Goal: Information Seeking & Learning: Understand process/instructions

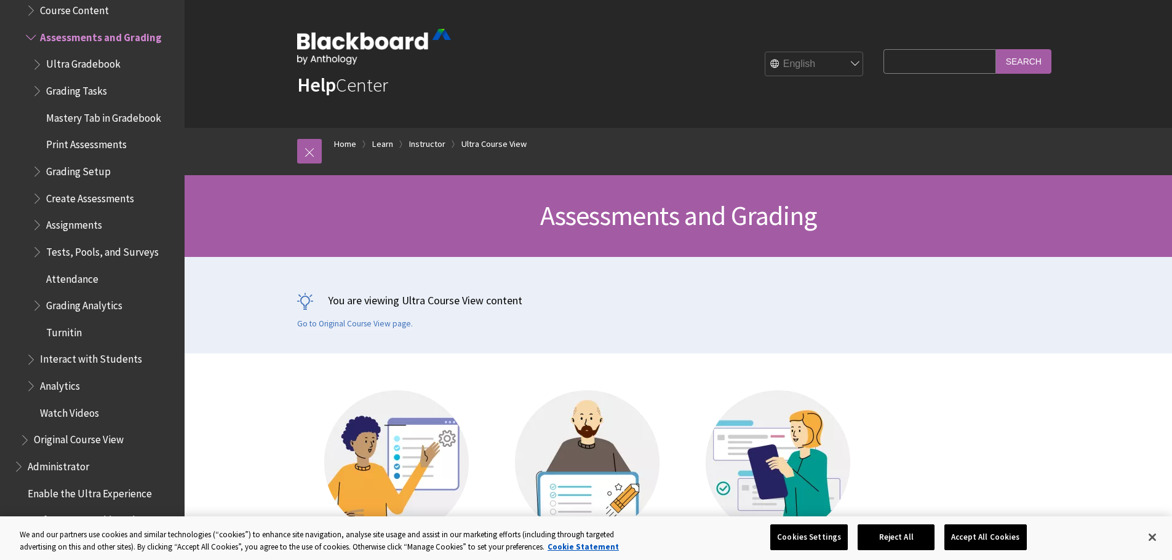
click at [63, 60] on span "Ultra Gradebook" at bounding box center [83, 62] width 74 height 17
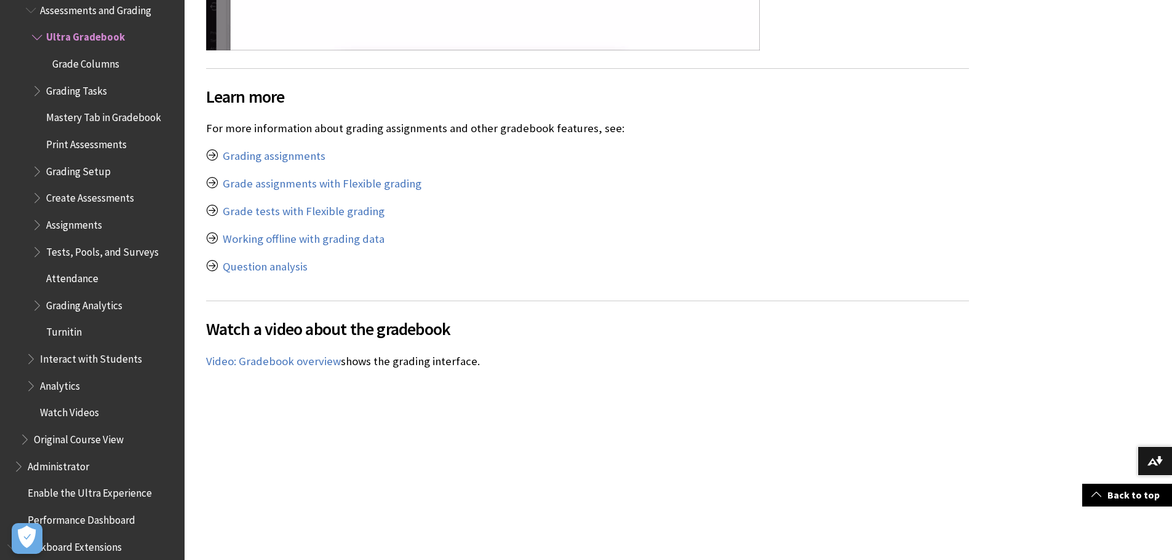
scroll to position [6765, 0]
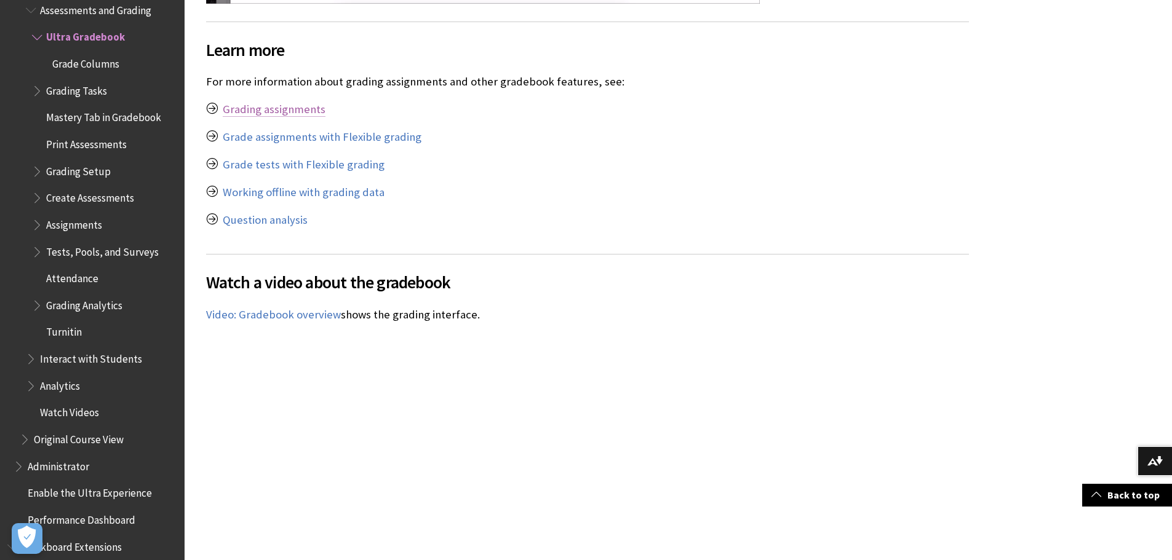
click at [297, 105] on link "Grading assignments" at bounding box center [274, 109] width 103 height 15
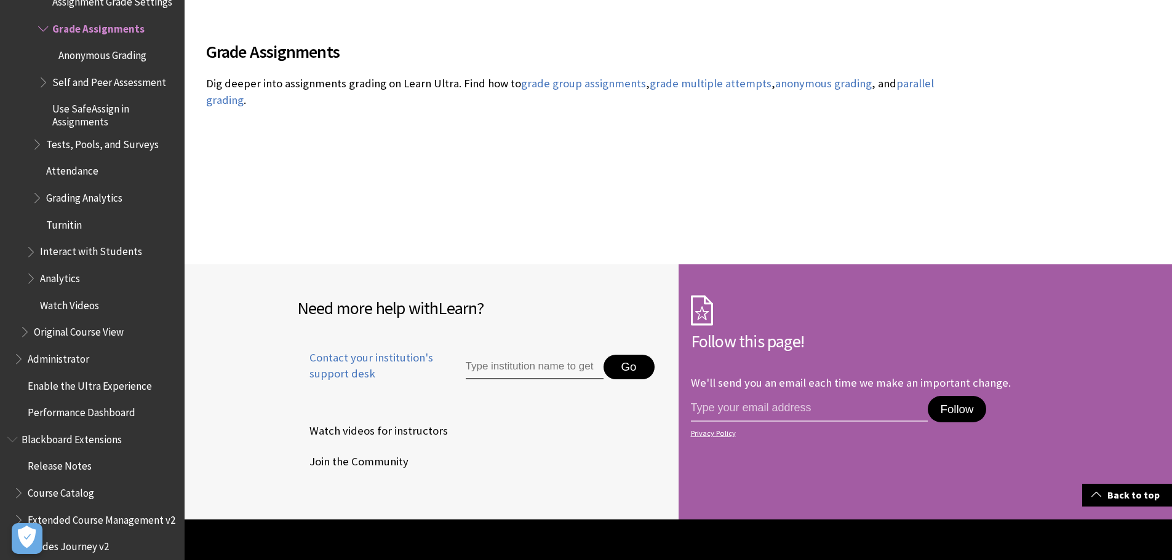
scroll to position [246, 0]
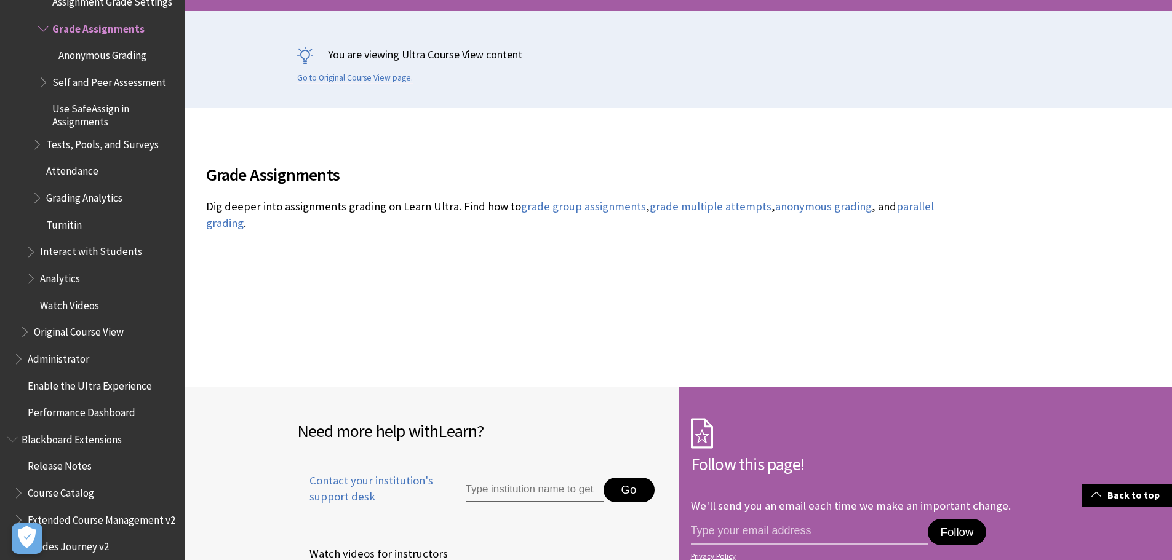
click at [76, 359] on span "Administrator" at bounding box center [58, 357] width 61 height 17
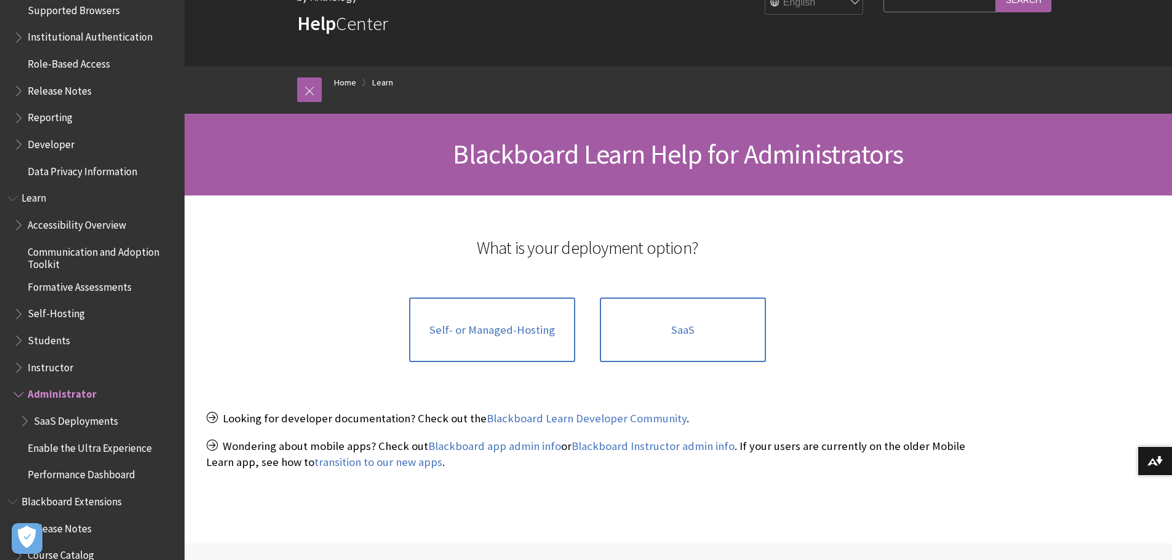
scroll to position [870, 0]
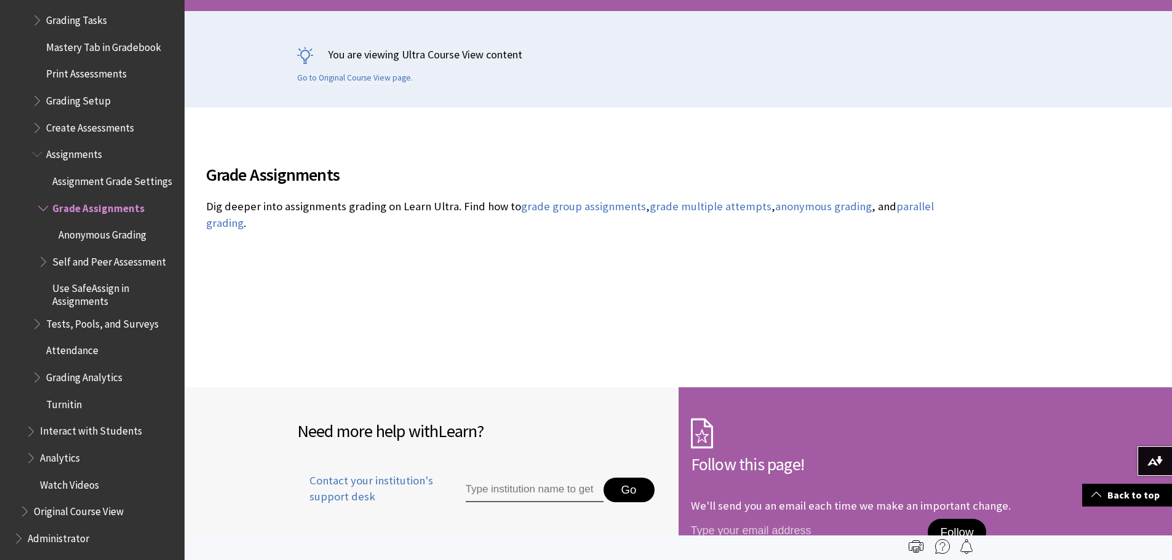
scroll to position [1804, 0]
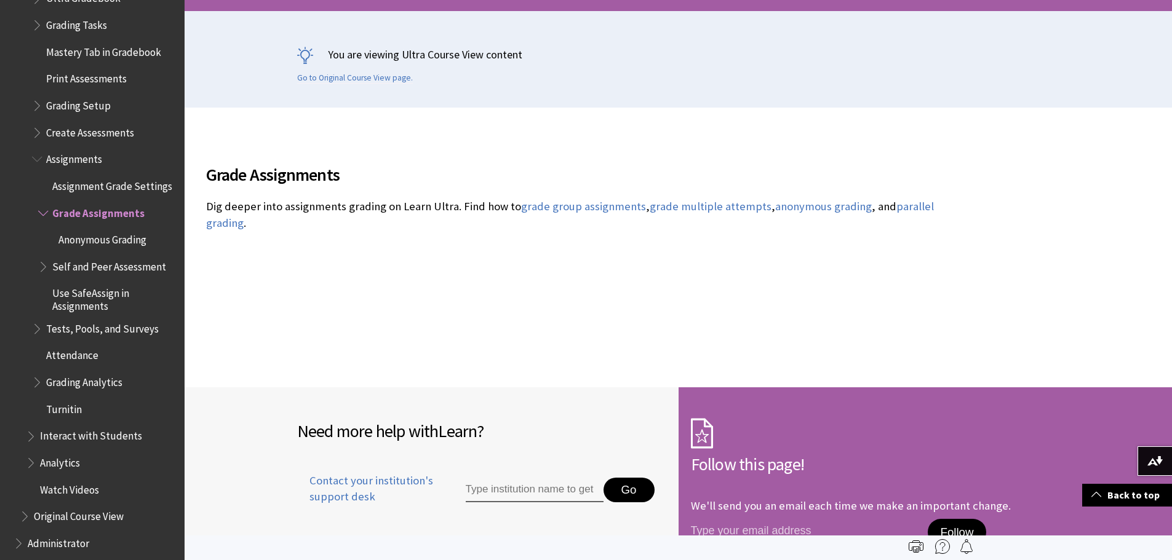
click at [105, 181] on span "Assignment Grade Settings" at bounding box center [112, 184] width 120 height 17
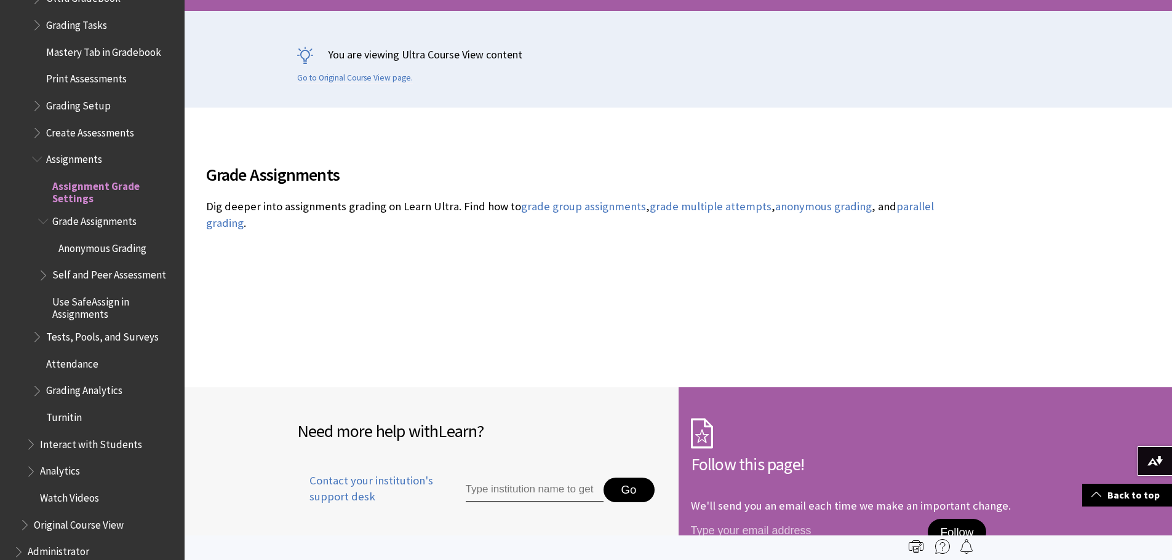
click at [105, 181] on span "Assignment Grade Settings" at bounding box center [114, 190] width 124 height 29
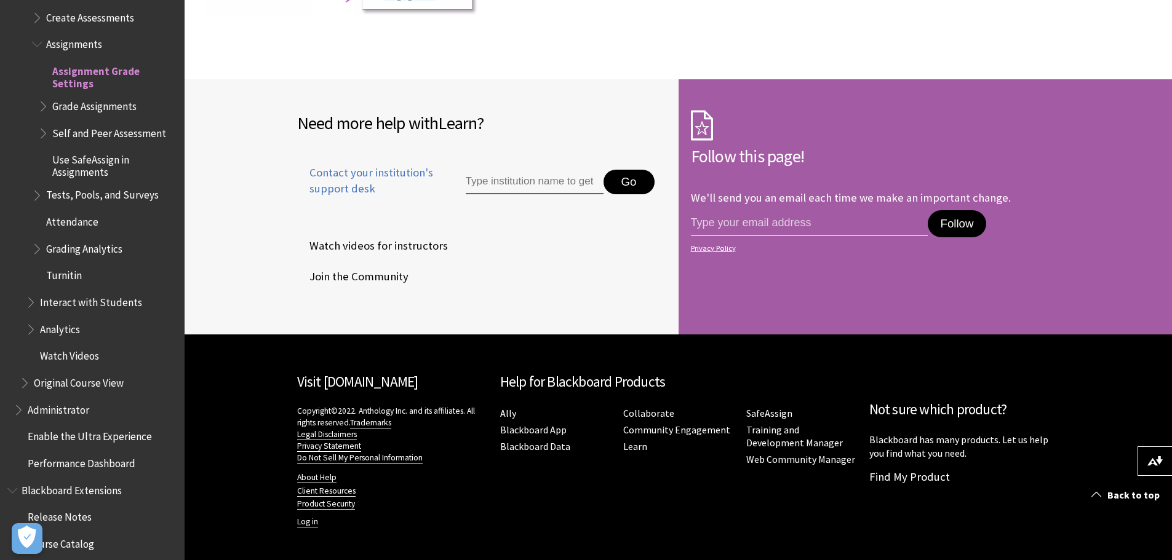
scroll to position [1830, 0]
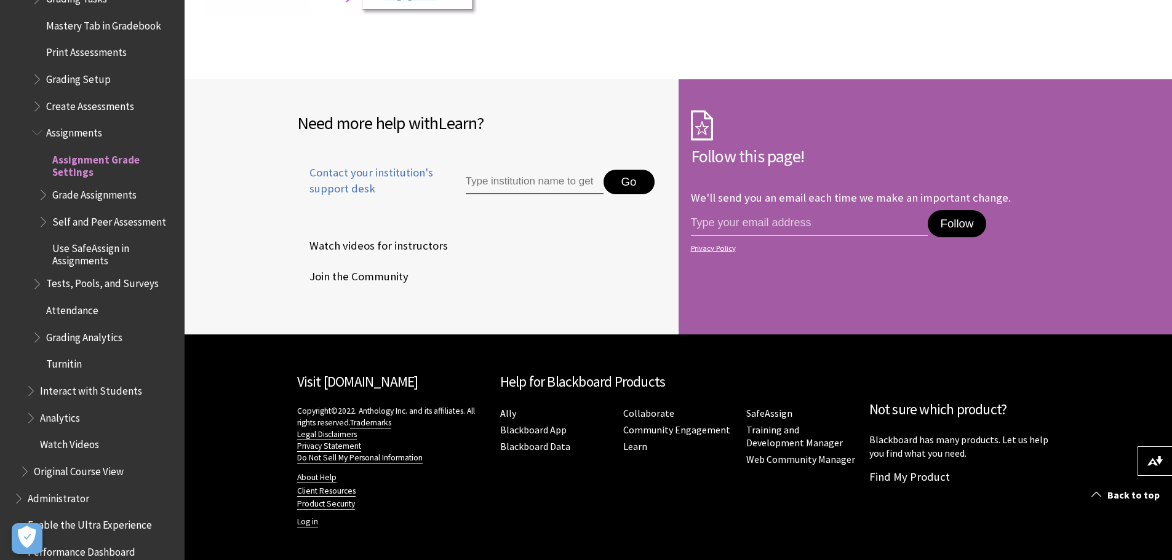
click at [113, 184] on span "Grade Assignments" at bounding box center [94, 192] width 84 height 17
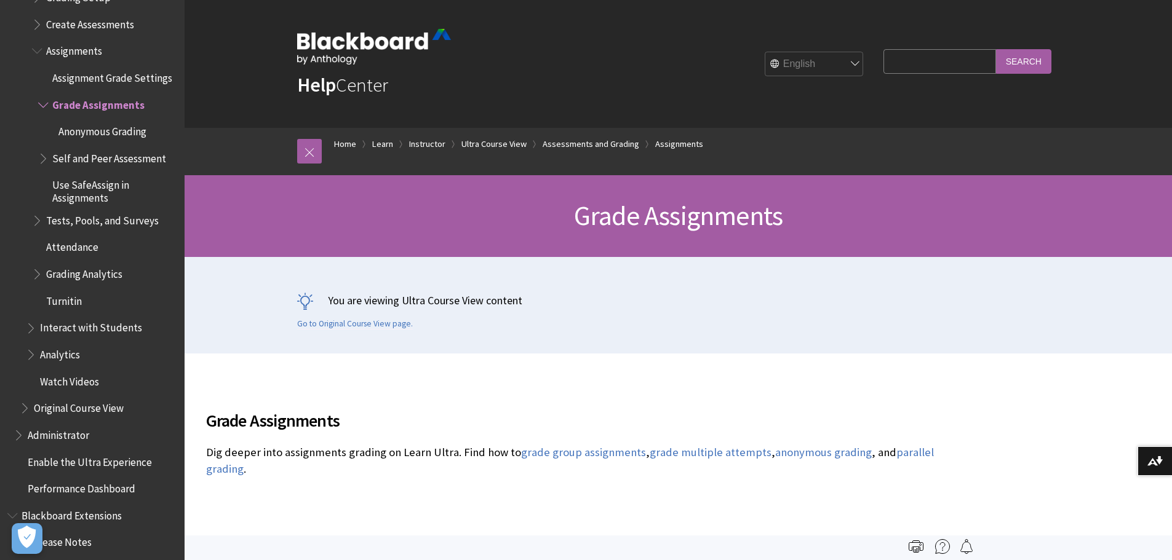
scroll to position [1804, 0]
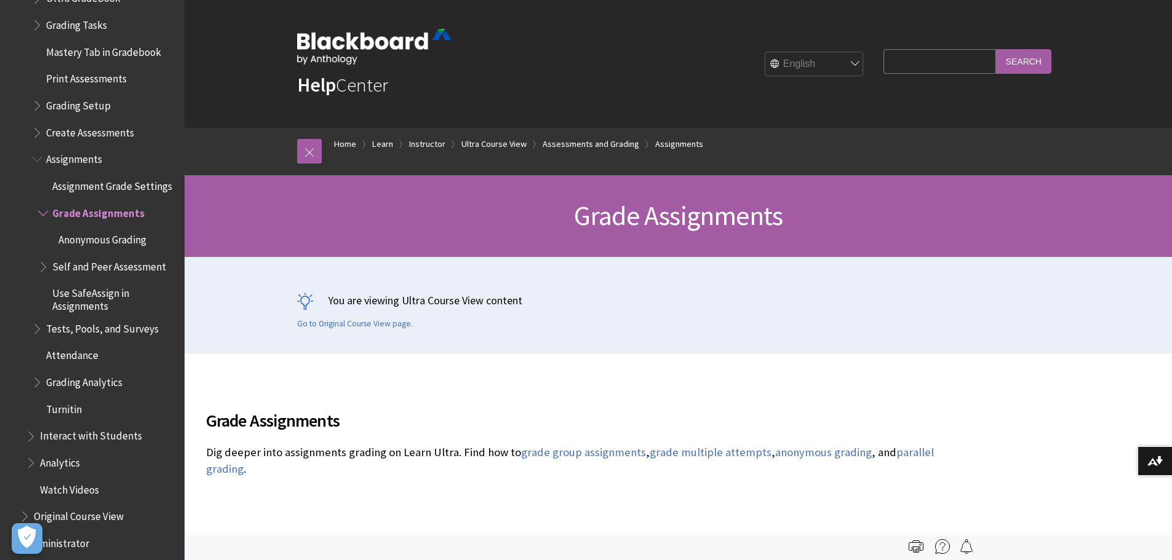
click at [95, 95] on span "Grading Setup" at bounding box center [78, 103] width 65 height 17
click at [30, 100] on ul "Ultra Gradebook Grading Tasks Mastery Tab in Gradebook Print Assessments Gradin…" at bounding box center [101, 204] width 151 height 432
click at [36, 96] on span "Book outline for Blackboard Learn Help" at bounding box center [38, 102] width 13 height 15
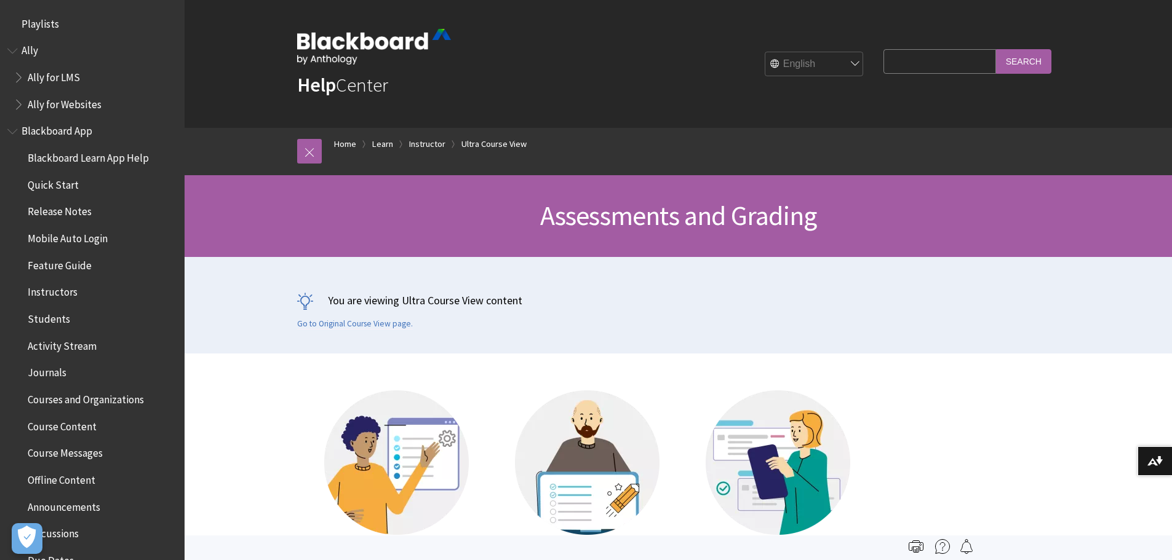
scroll to position [1738, 0]
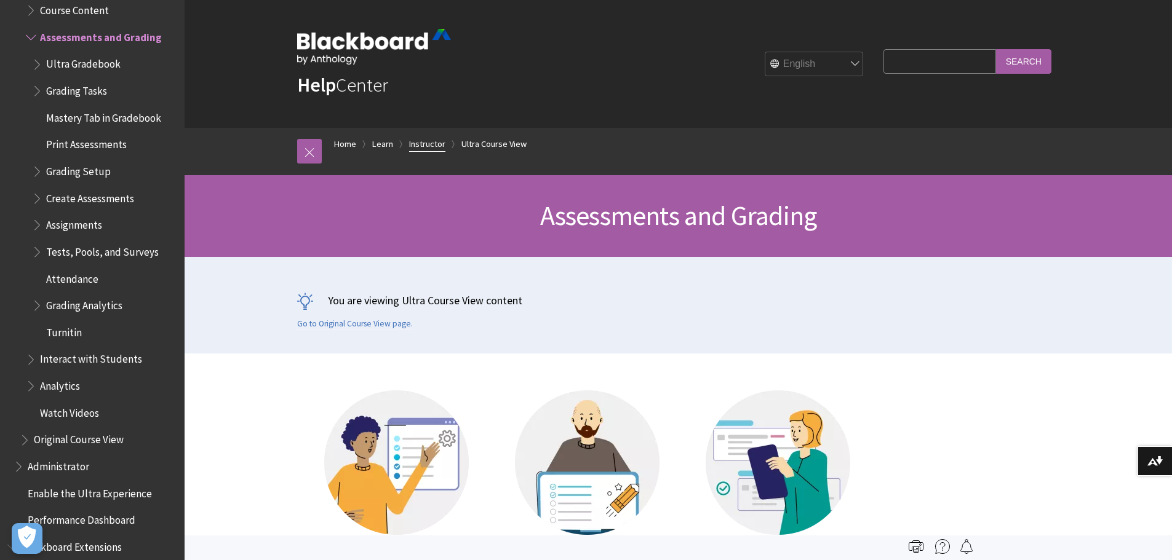
click at [430, 140] on link "Instructor" at bounding box center [427, 144] width 36 height 15
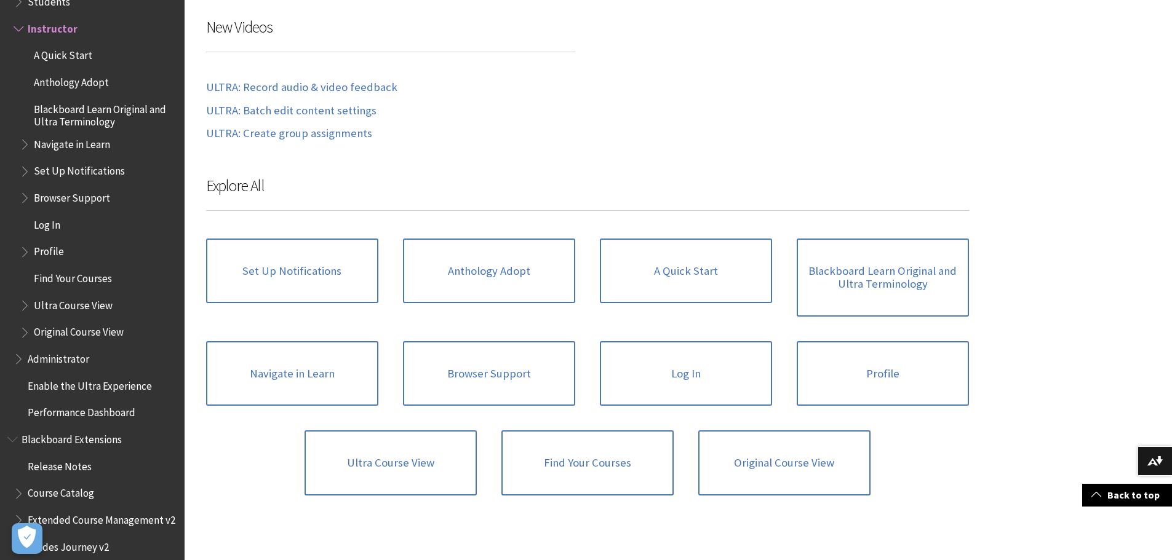
scroll to position [615, 0]
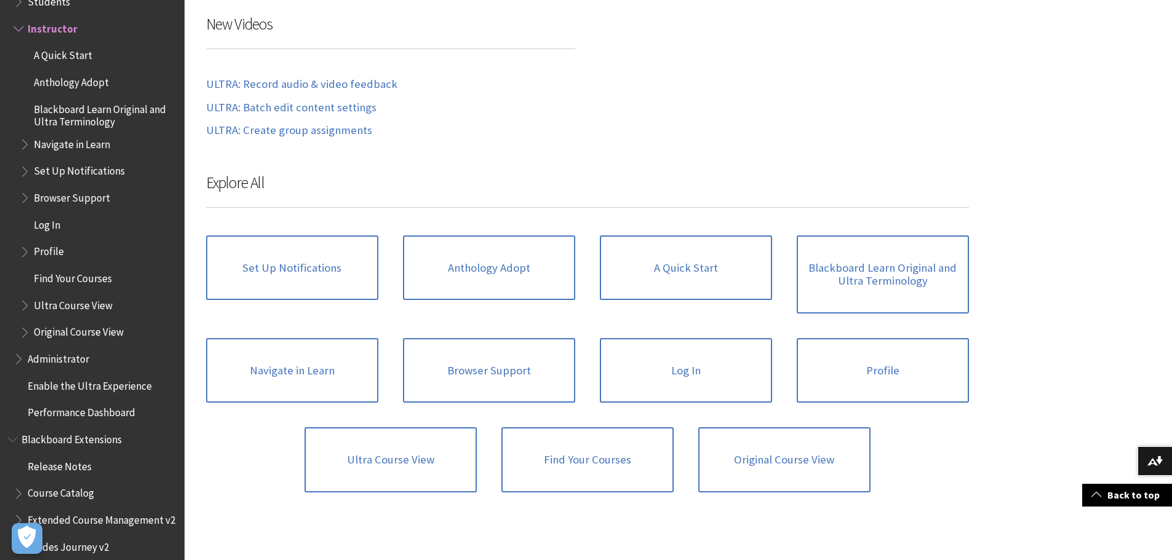
click at [58, 305] on span "Ultra Course View" at bounding box center [73, 303] width 79 height 17
click at [22, 310] on span "Book outline for Blackboard Learn Help" at bounding box center [26, 302] width 13 height 15
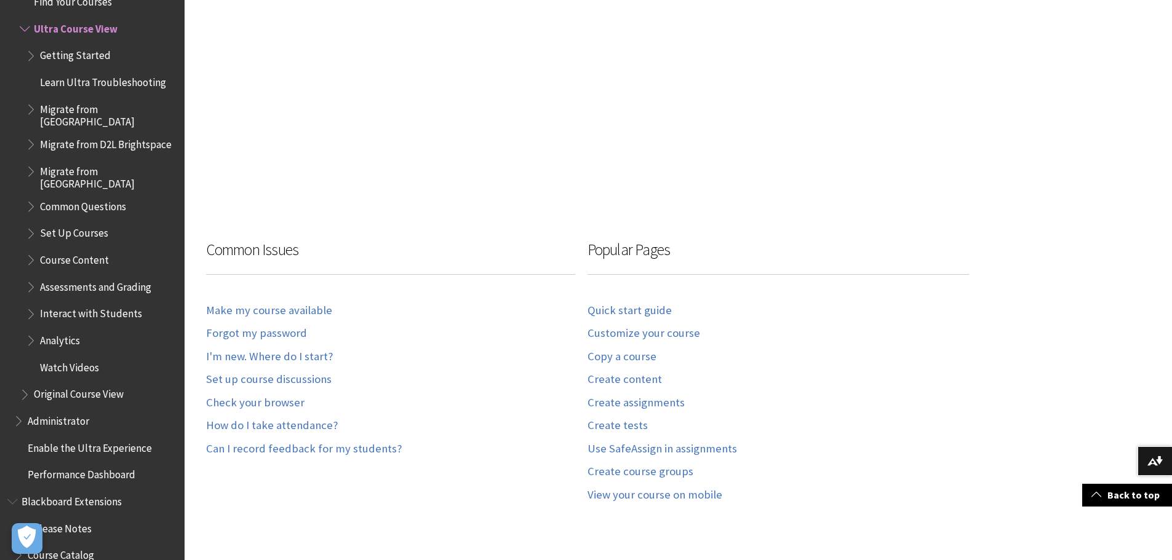
scroll to position [799, 0]
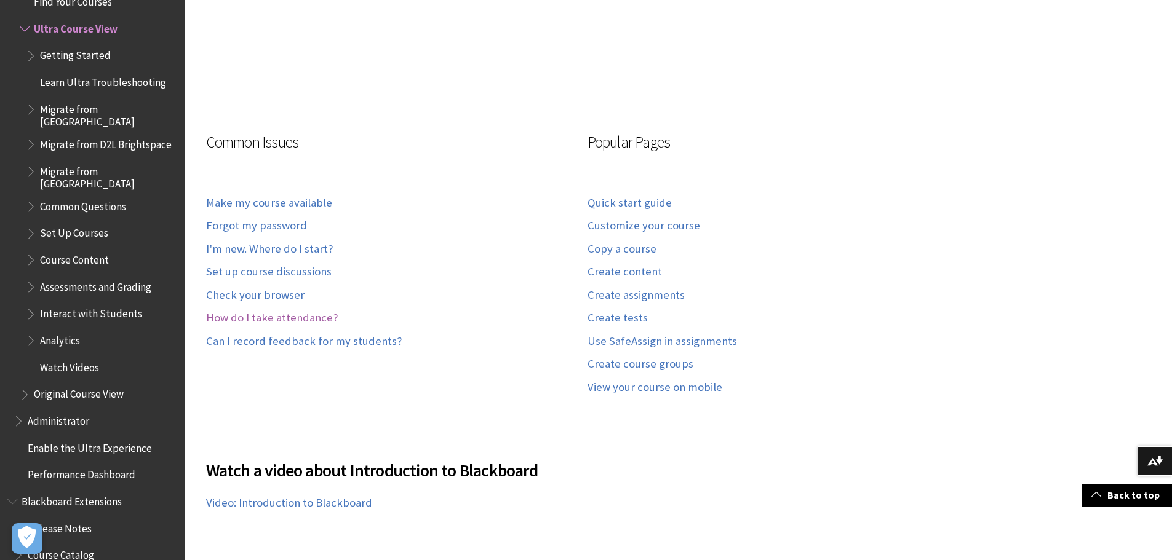
click at [283, 318] on link "How do I take attendance?" at bounding box center [272, 318] width 132 height 14
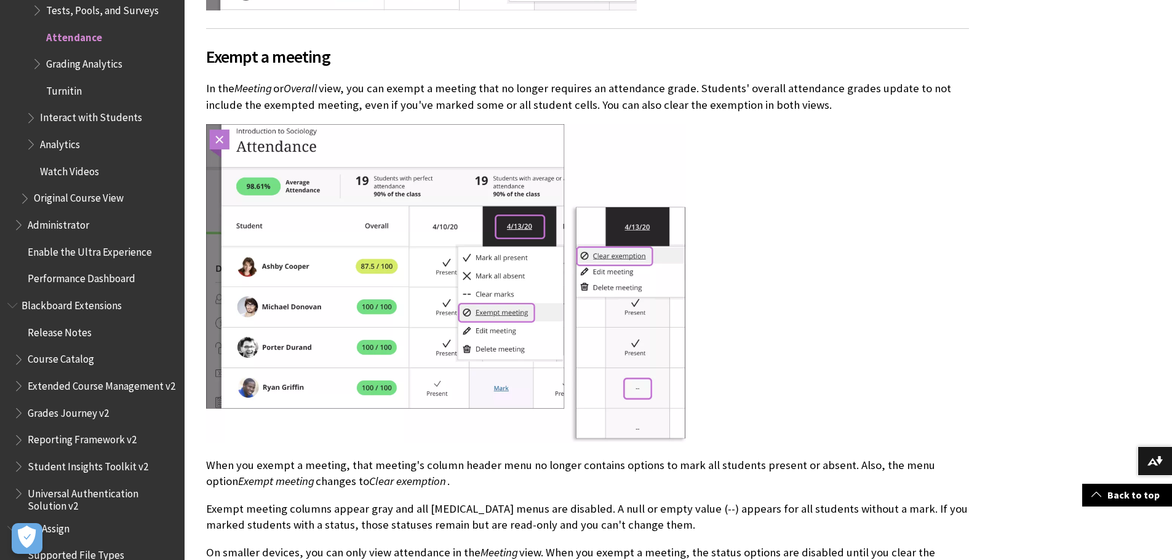
scroll to position [6457, 0]
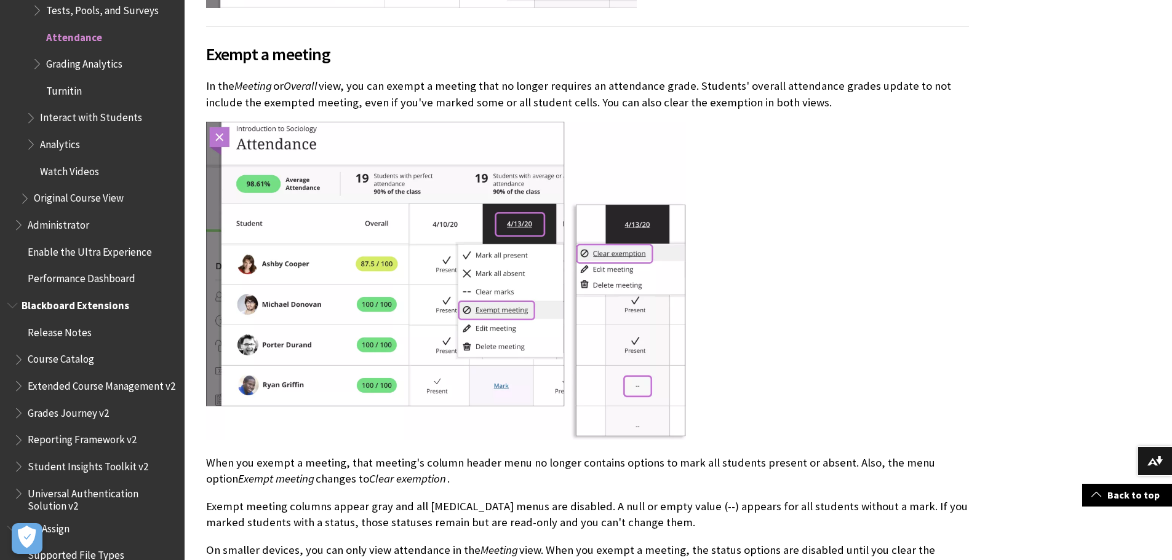
click at [73, 327] on span "Release Notes" at bounding box center [60, 330] width 64 height 17
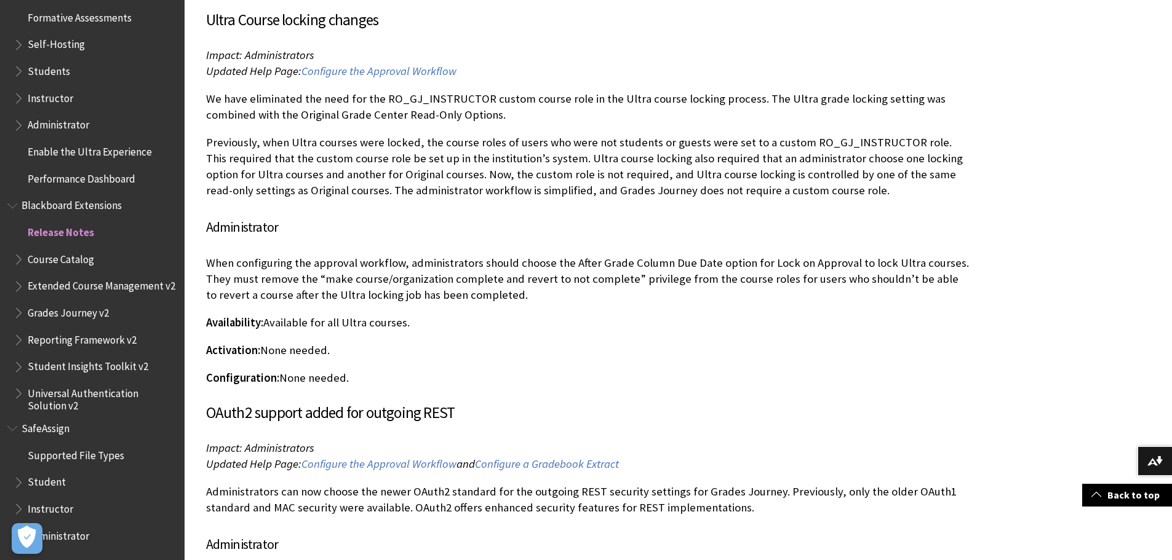
scroll to position [3936, 0]
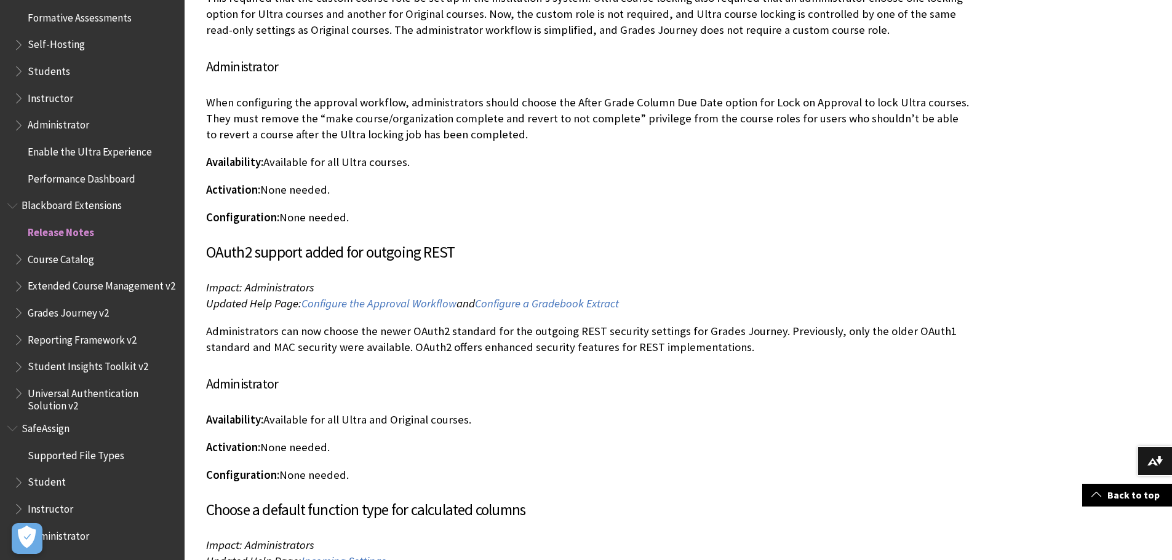
click at [81, 308] on span "Grades Journey v2" at bounding box center [68, 311] width 81 height 17
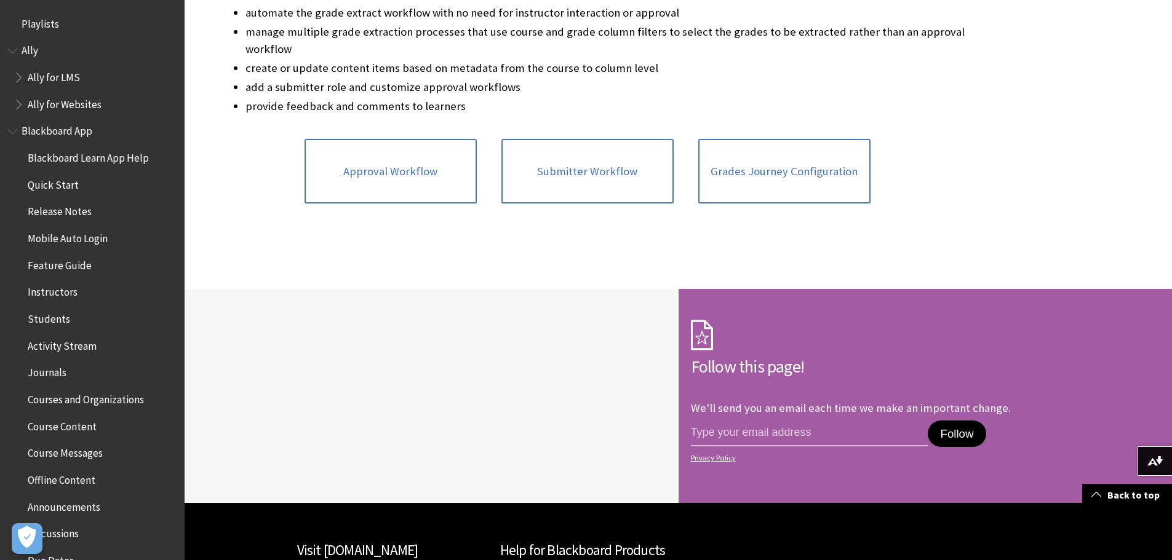
click at [63, 184] on span "Quick Start" at bounding box center [53, 183] width 51 height 17
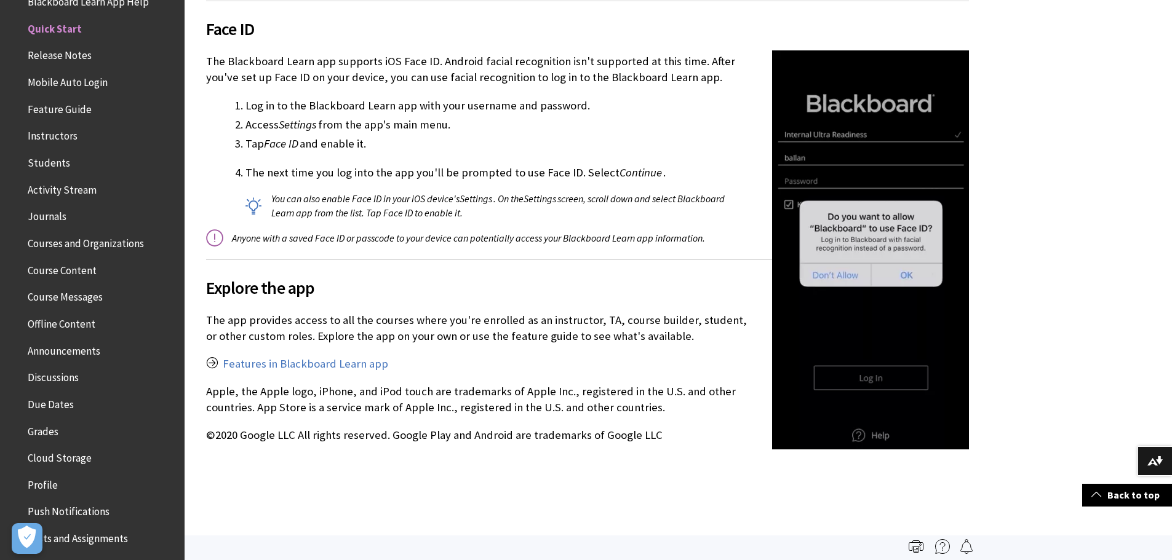
scroll to position [1599, 0]
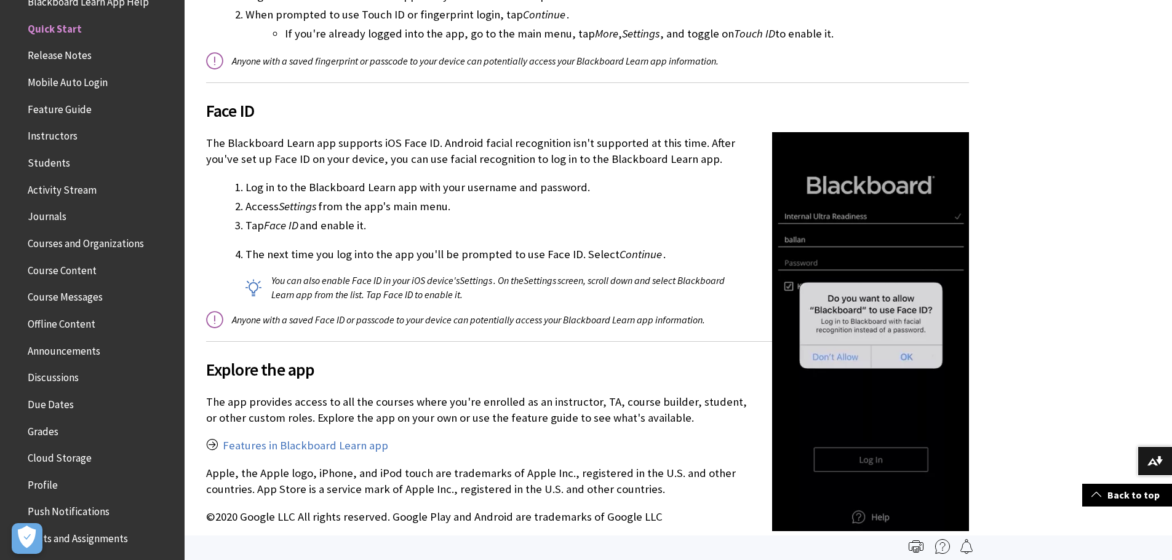
click at [910, 355] on img at bounding box center [870, 331] width 197 height 398
click at [60, 137] on span "Instructors" at bounding box center [53, 134] width 50 height 17
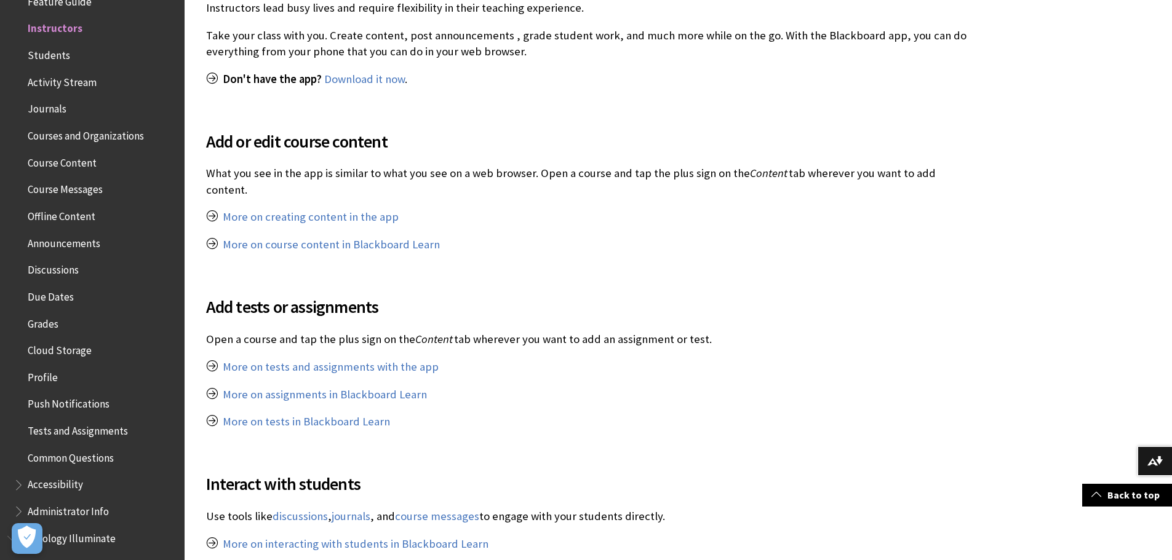
scroll to position [615, 0]
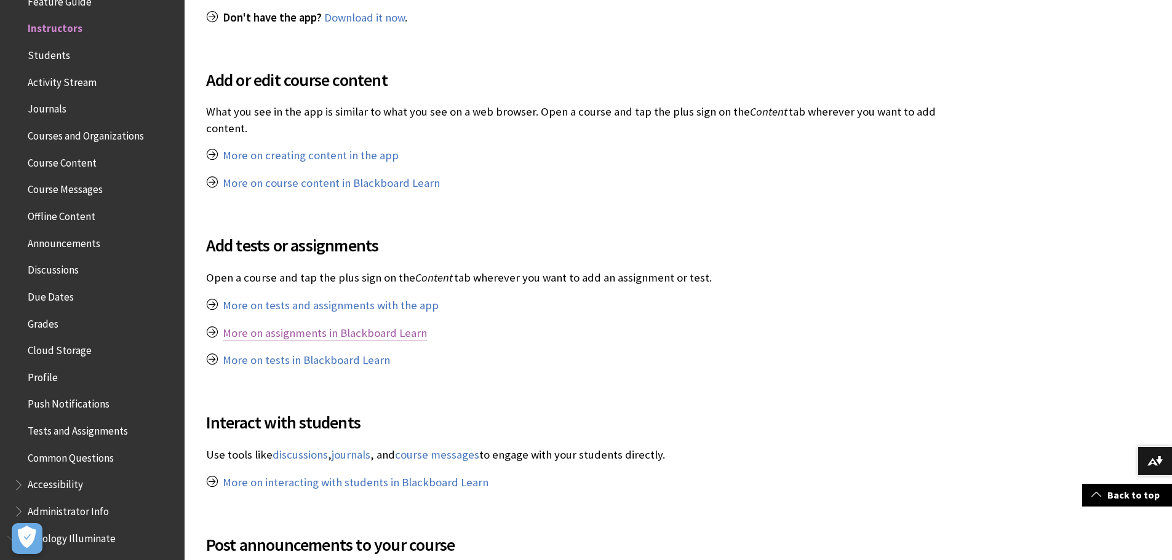
click at [363, 326] on link "More on assignments in Blackboard Learn" at bounding box center [325, 333] width 204 height 15
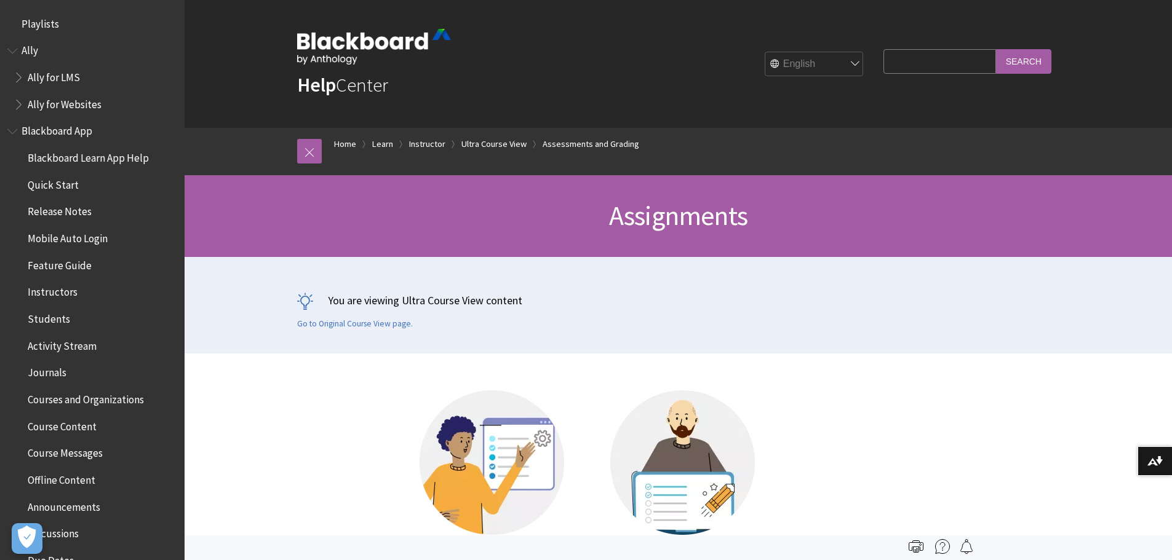
scroll to position [1926, 0]
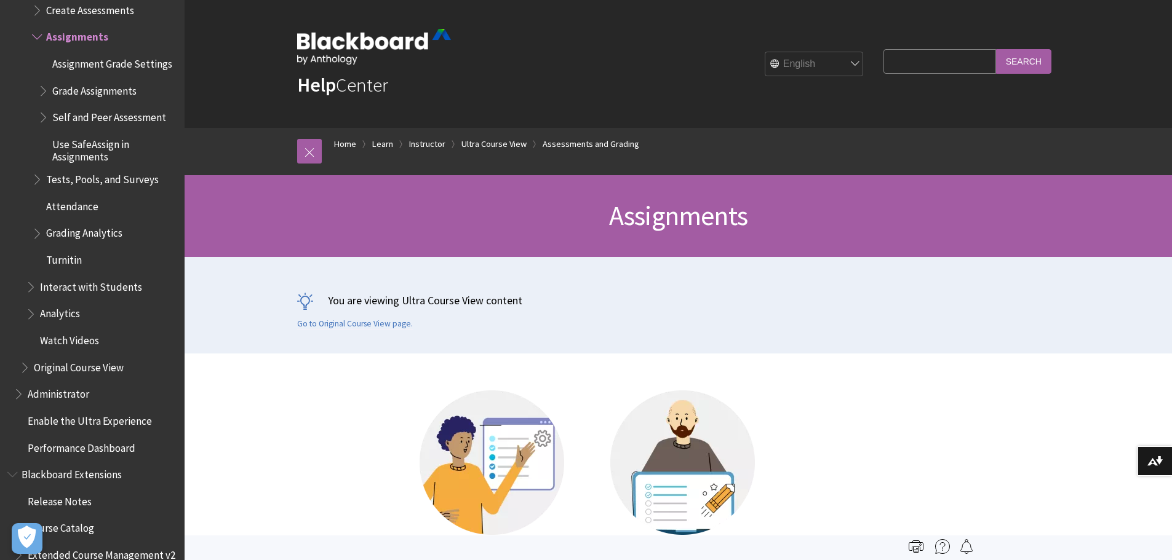
click at [903, 64] on input "Search Query" at bounding box center [939, 61] width 112 height 24
type input "T18"
click at [1020, 60] on input "Search" at bounding box center [1023, 61] width 55 height 24
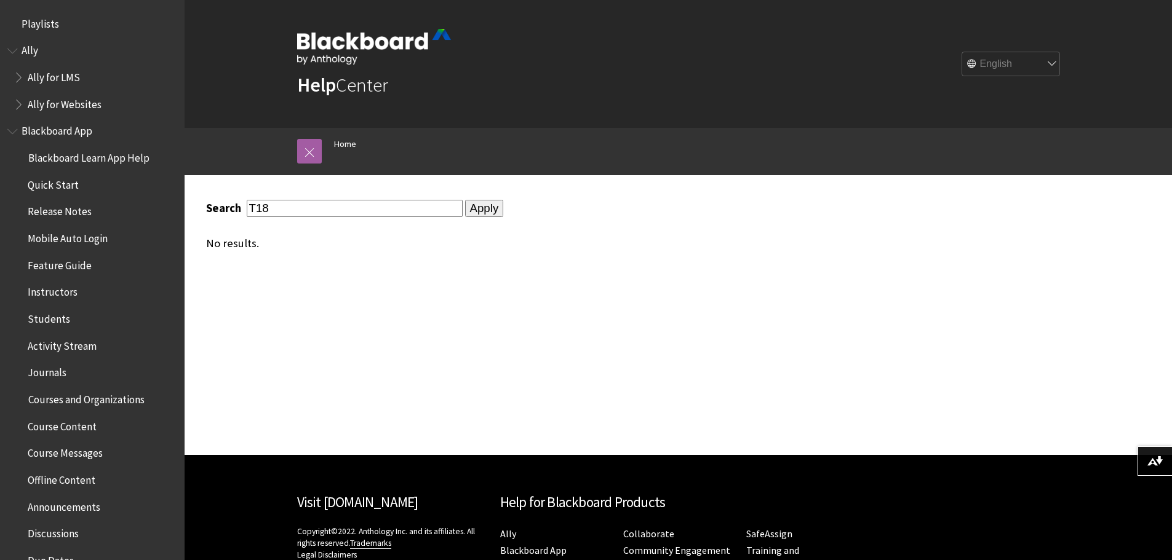
click at [317, 205] on input "T18" at bounding box center [355, 208] width 216 height 17
drag, startPoint x: 317, startPoint y: 205, endPoint x: 256, endPoint y: 212, distance: 61.2
click at [256, 212] on input "T18" at bounding box center [355, 208] width 216 height 17
type input "T"
click at [469, 207] on input "Apply" at bounding box center [484, 208] width 39 height 17
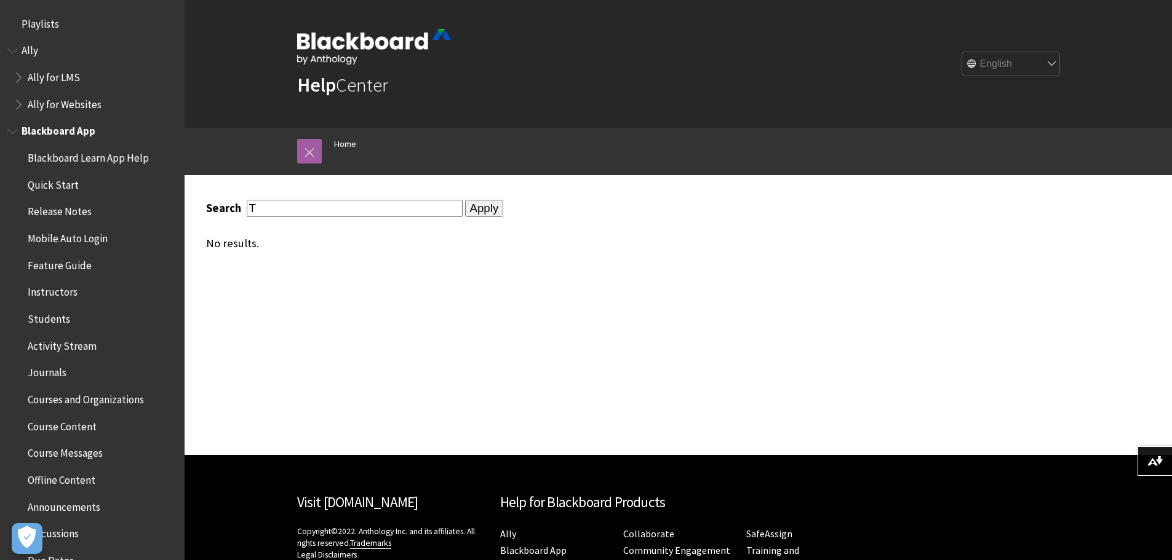
click at [66, 293] on span "Instructors" at bounding box center [53, 290] width 50 height 17
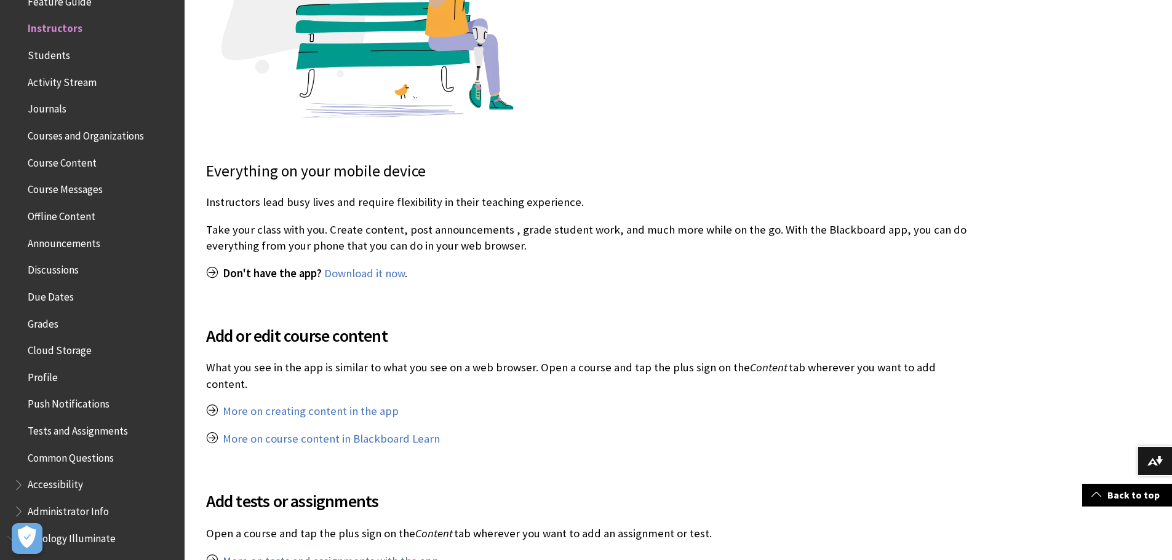
scroll to position [430, 0]
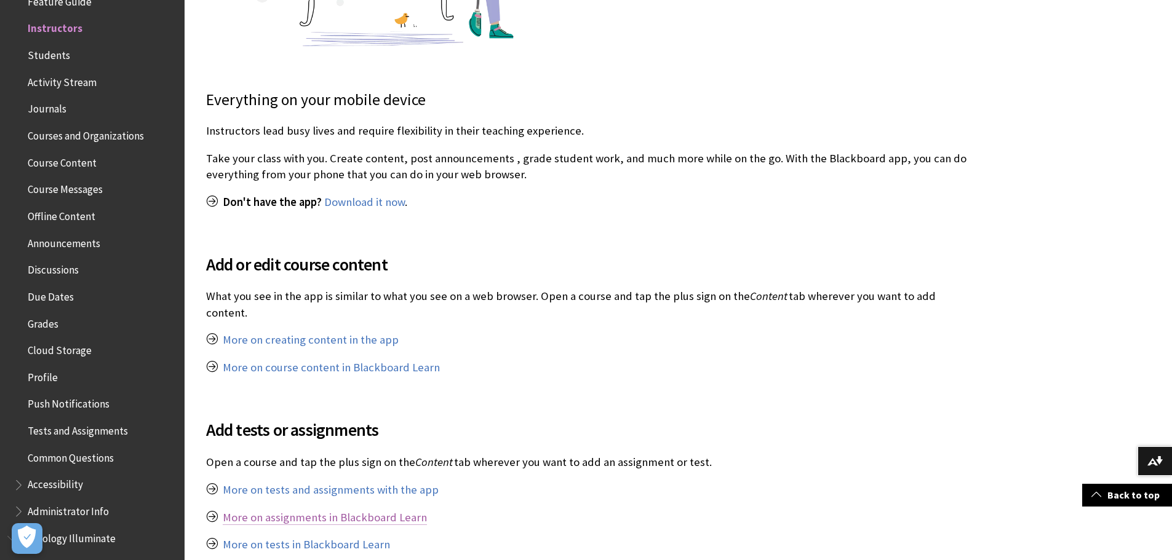
click at [375, 510] on link "More on assignments in Blackboard Learn" at bounding box center [325, 517] width 204 height 15
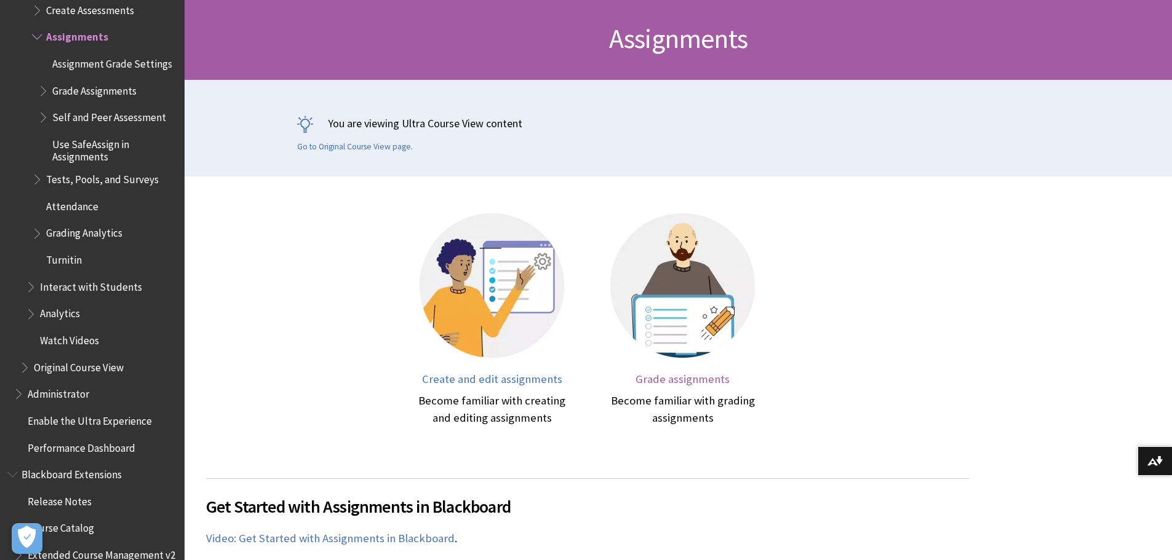
scroll to position [184, 0]
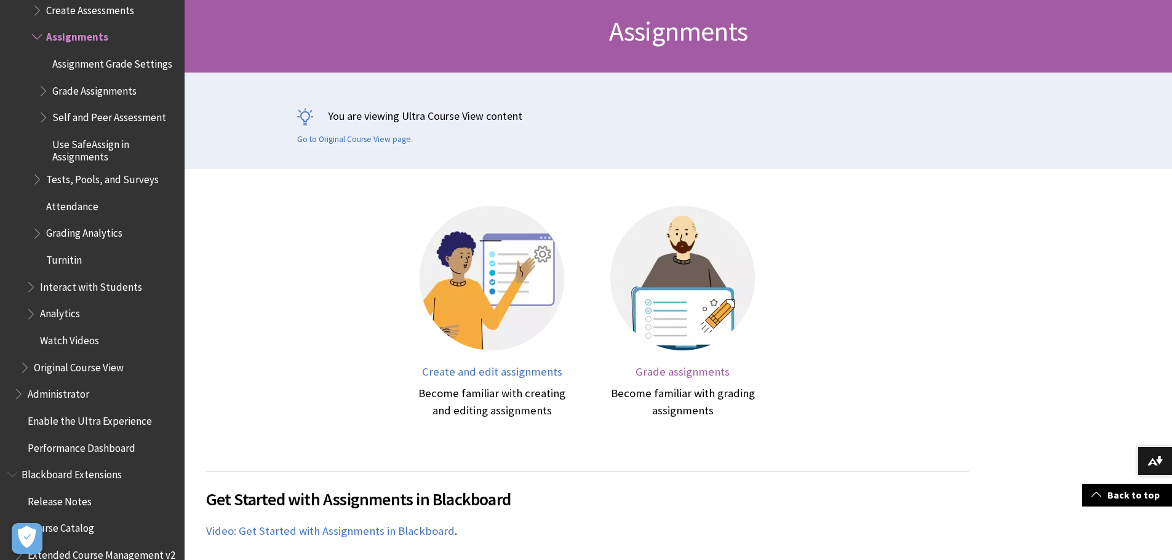
click at [670, 377] on span "Grade assignments" at bounding box center [682, 372] width 94 height 14
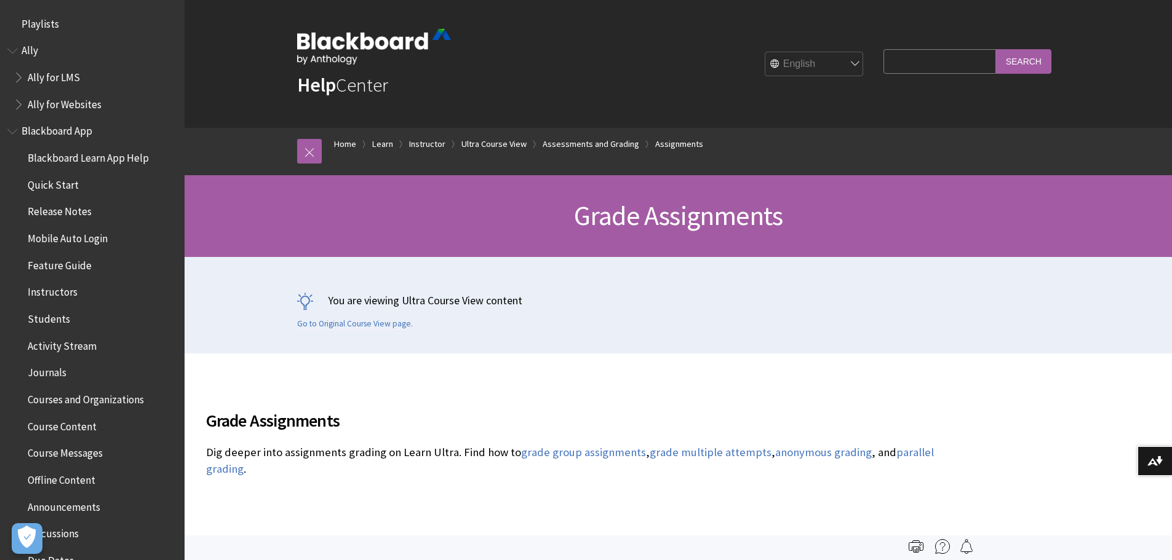
scroll to position [1988, 0]
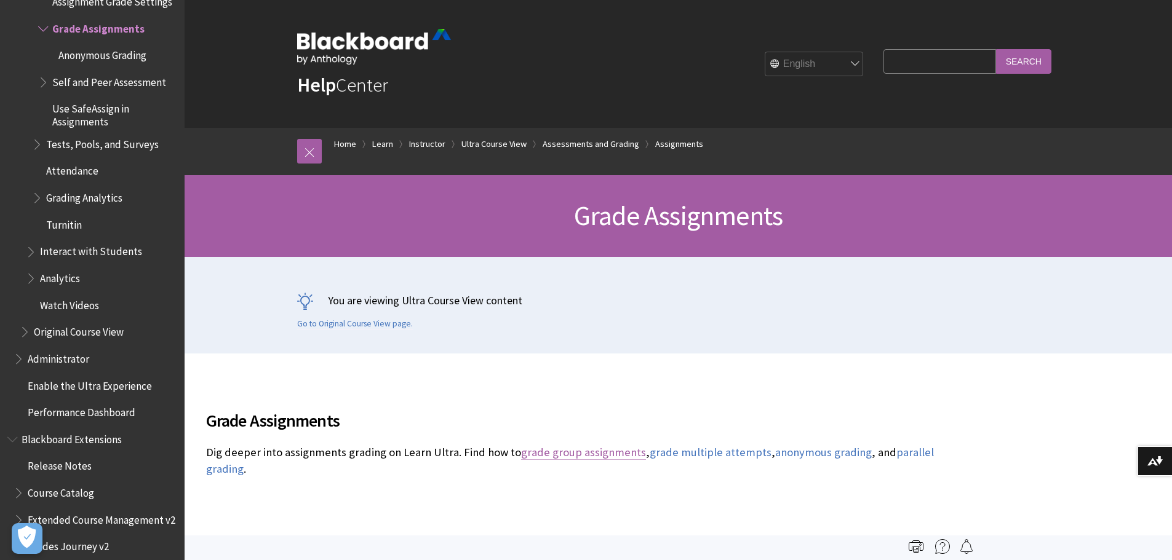
click at [606, 454] on link "grade group assignments" at bounding box center [583, 452] width 125 height 15
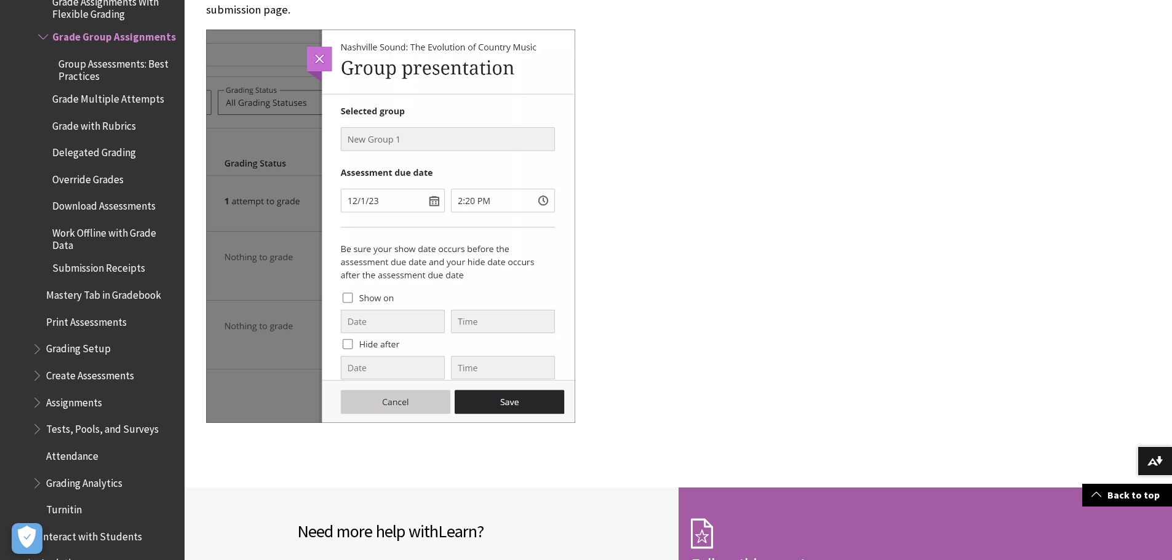
scroll to position [3628, 0]
